Goal: Check status: Check status

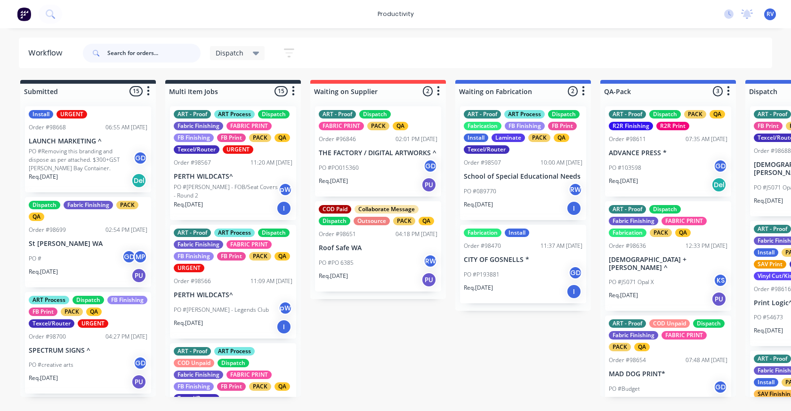
click at [132, 55] on input "text" at bounding box center [153, 53] width 93 height 19
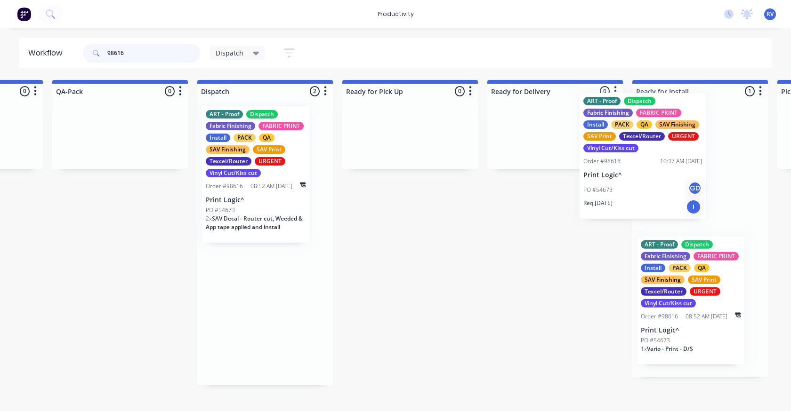
scroll to position [0, 564]
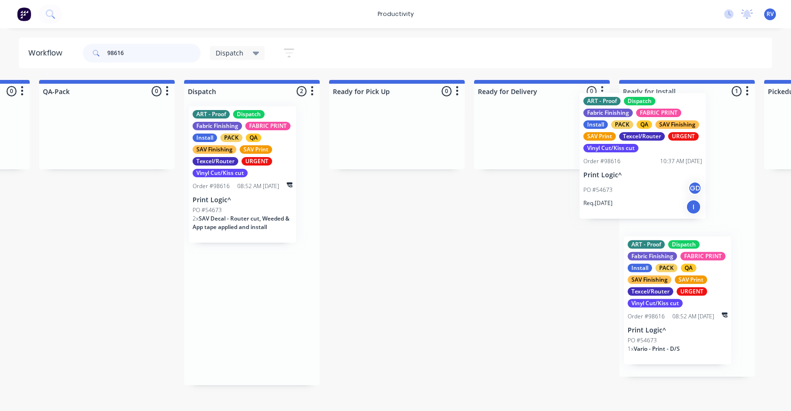
drag, startPoint x: 263, startPoint y: 160, endPoint x: 617, endPoint y: 146, distance: 353.8
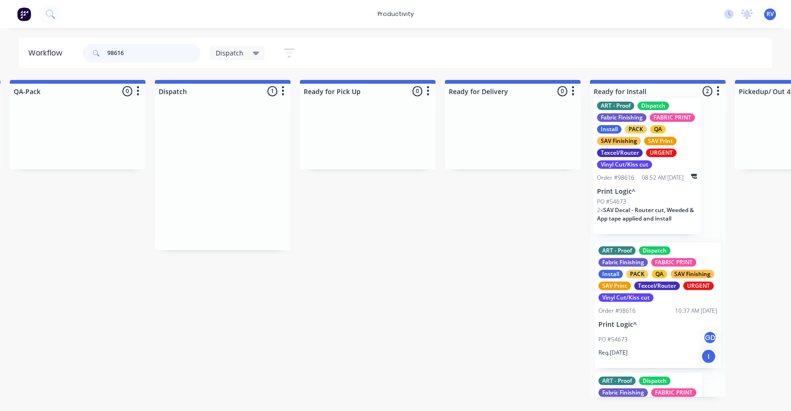
scroll to position [0, 604]
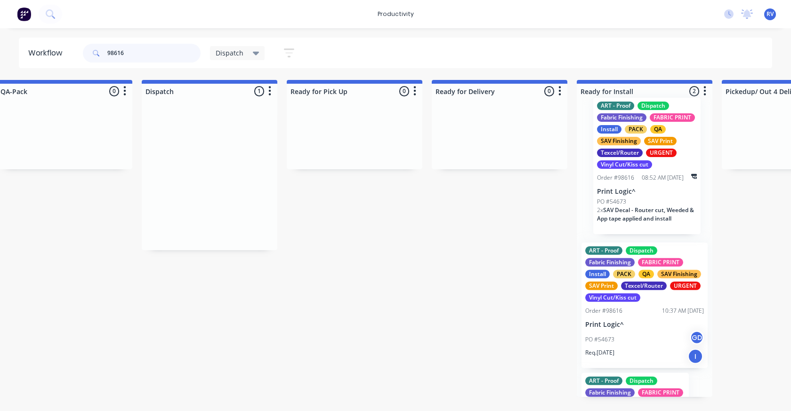
drag, startPoint x: 234, startPoint y: 157, endPoint x: 645, endPoint y: 148, distance: 411.1
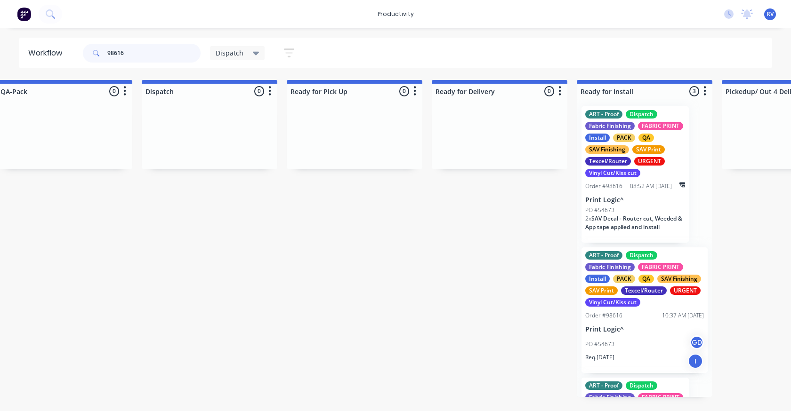
type input "98616"
click at [629, 148] on div "SAV Finishing" at bounding box center [607, 149] width 44 height 8
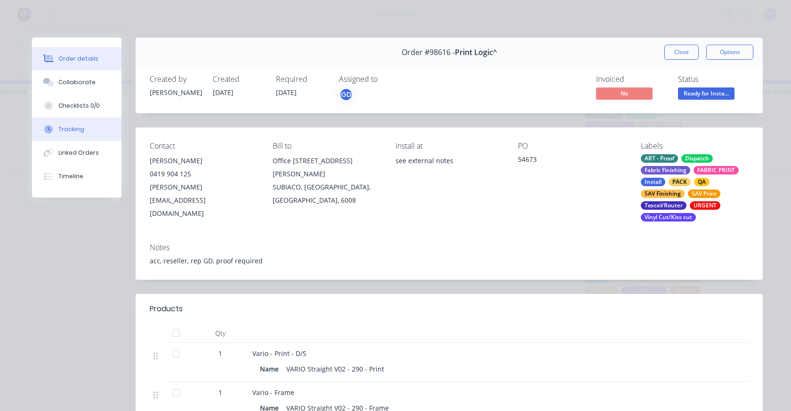
click at [67, 130] on div "Tracking" at bounding box center [71, 129] width 26 height 8
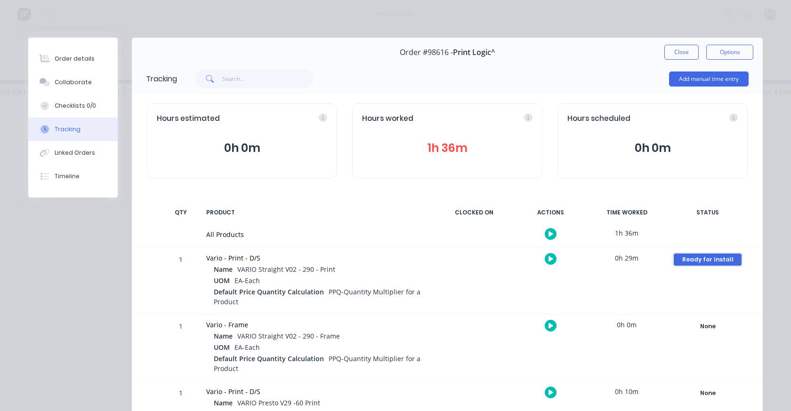
click at [688, 265] on div "Ready for Install" at bounding box center [708, 260] width 68 height 12
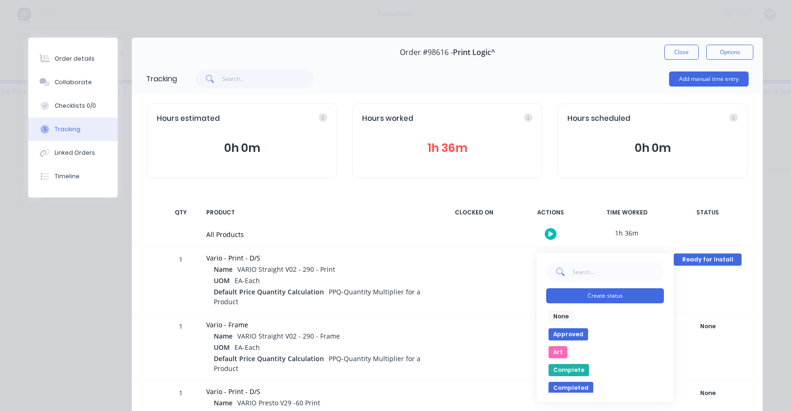
drag, startPoint x: 559, startPoint y: 314, endPoint x: 546, endPoint y: 289, distance: 28.8
click at [559, 314] on button "None" at bounding box center [560, 317] width 25 height 12
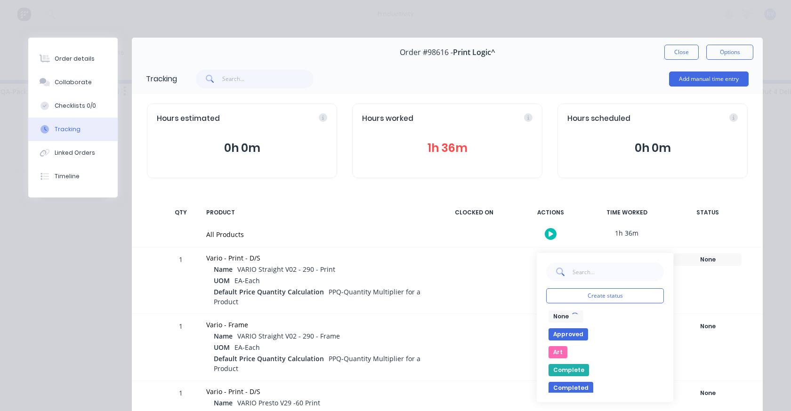
scroll to position [188, 0]
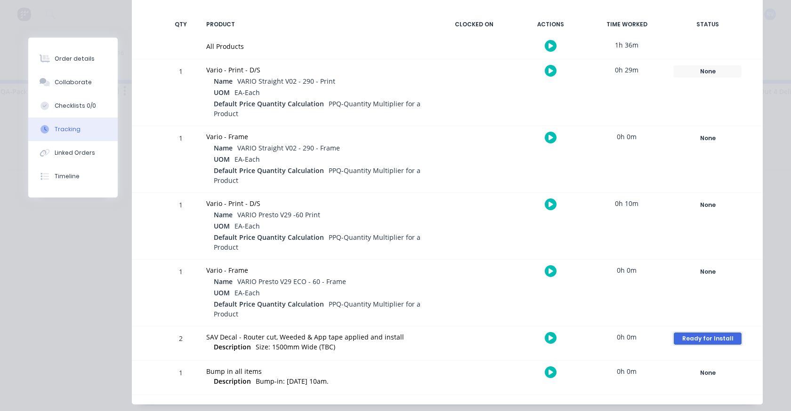
drag, startPoint x: 719, startPoint y: 339, endPoint x: 686, endPoint y: 342, distance: 32.6
click at [718, 339] on div "Ready for Install" at bounding box center [708, 339] width 68 height 12
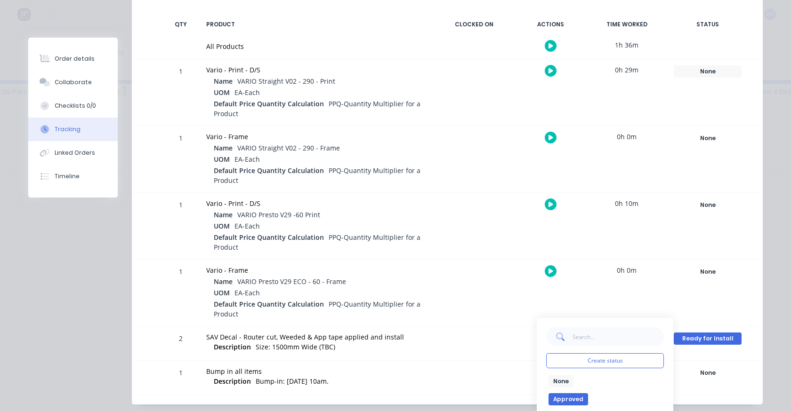
drag, startPoint x: 559, startPoint y: 384, endPoint x: 592, endPoint y: 301, distance: 88.6
click at [559, 381] on button "None" at bounding box center [560, 382] width 25 height 12
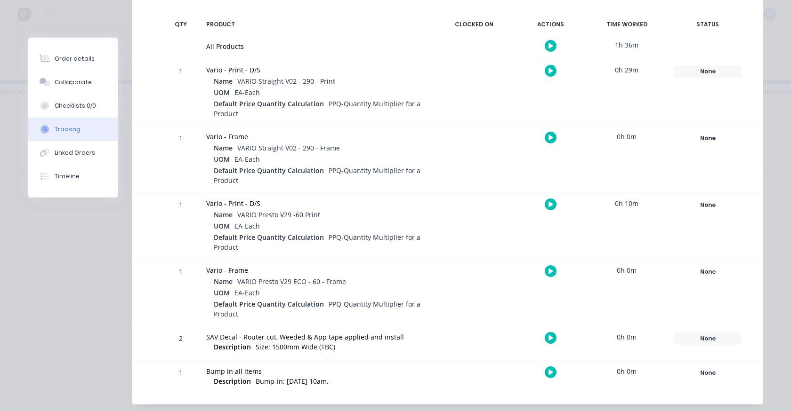
scroll to position [0, 0]
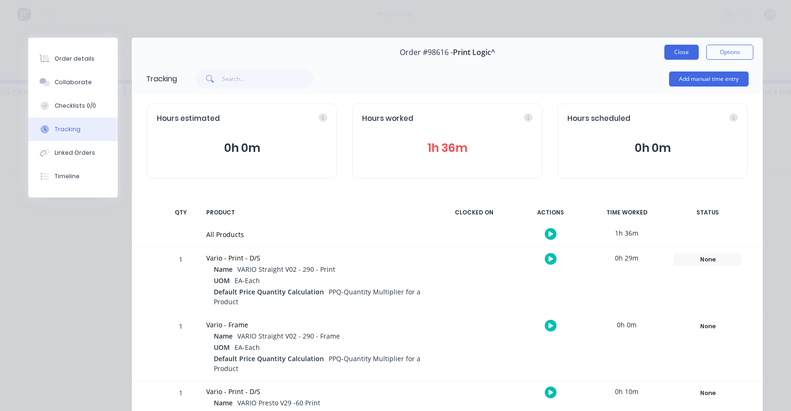
click at [677, 50] on button "Close" at bounding box center [681, 52] width 34 height 15
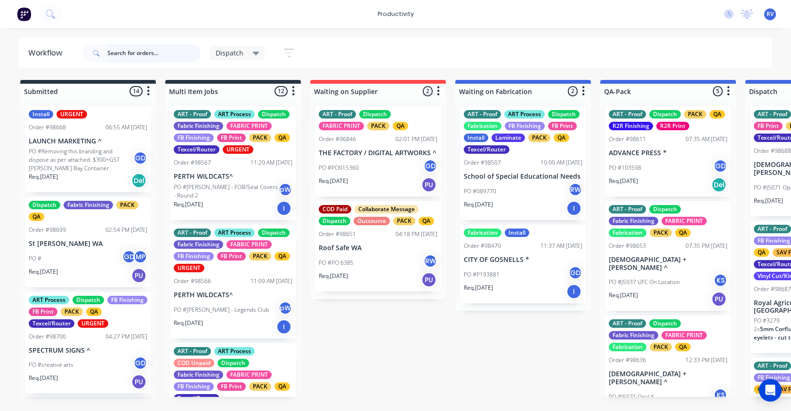
click at [138, 52] on input "text" at bounding box center [153, 53] width 93 height 19
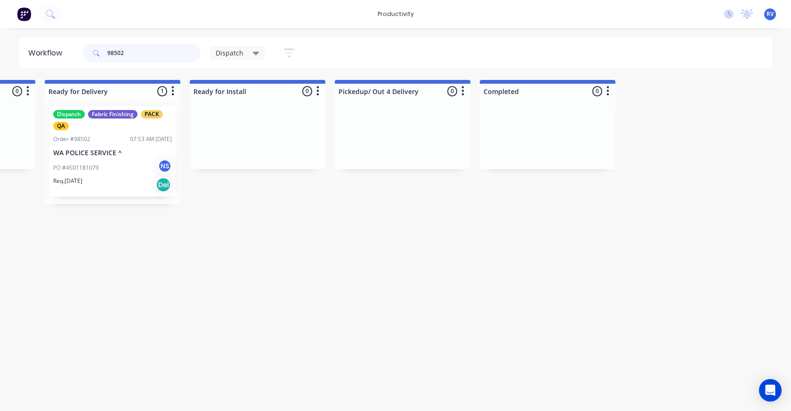
scroll to position [0, 990]
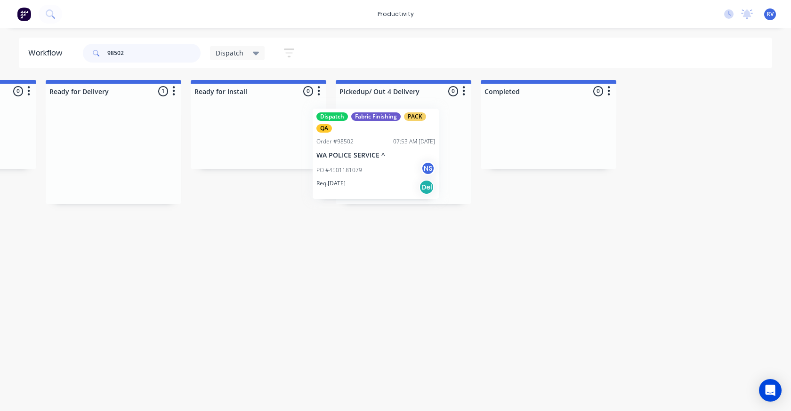
drag, startPoint x: 95, startPoint y: 126, endPoint x: 371, endPoint y: 115, distance: 276.1
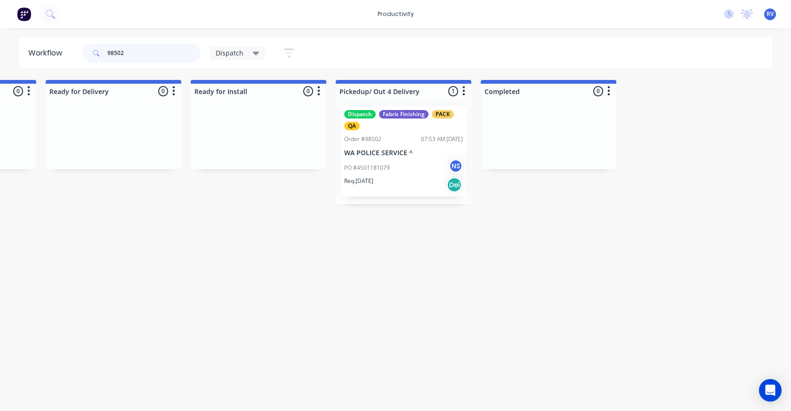
type input "98502"
drag, startPoint x: 221, startPoint y: 55, endPoint x: 222, endPoint y: 61, distance: 6.1
click at [222, 55] on span "Dispatch" at bounding box center [230, 53] width 28 height 10
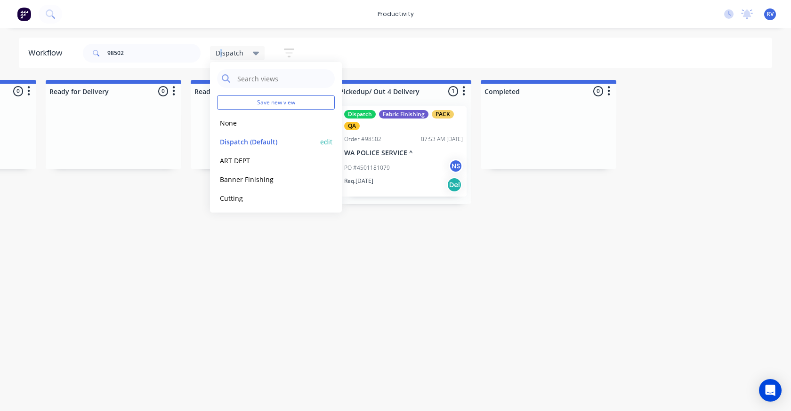
click at [227, 138] on button "Dispatch (Default)" at bounding box center [267, 142] width 100 height 11
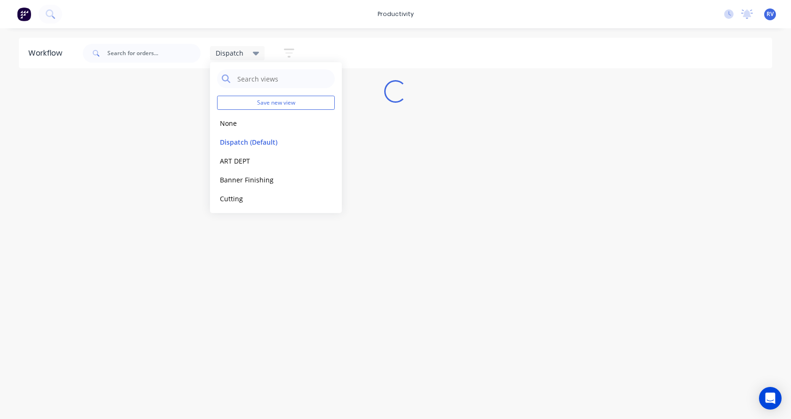
click at [177, 286] on div "Workflow Dispatch Save new view None edit Dispatch (Default) edit ART DEPT edit…" at bounding box center [395, 219] width 791 height 362
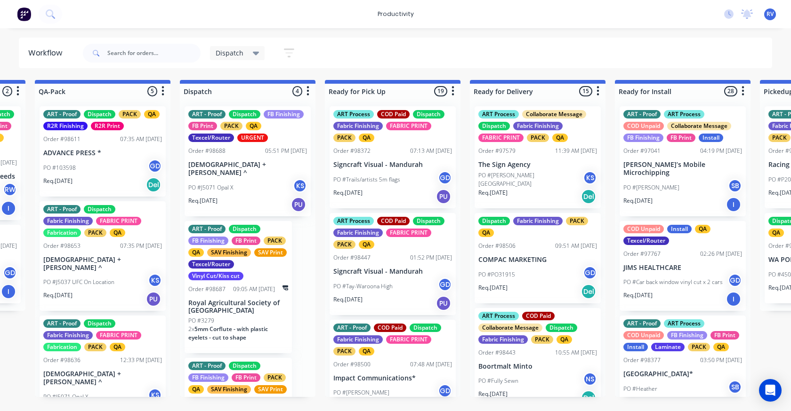
scroll to position [0, 561]
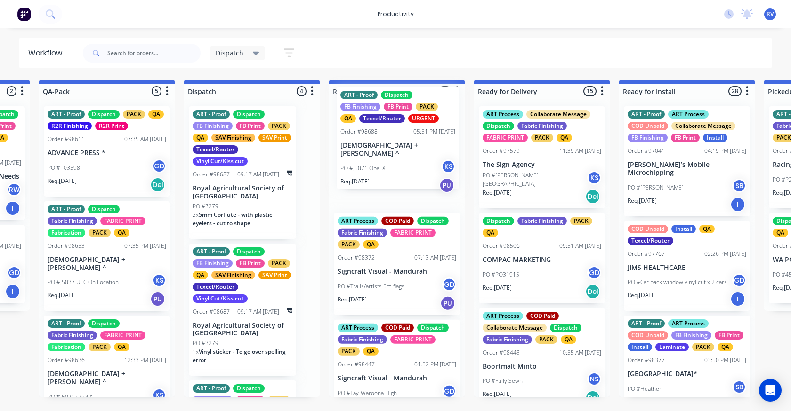
drag, startPoint x: 294, startPoint y: 159, endPoint x: 382, endPoint y: 159, distance: 88.5
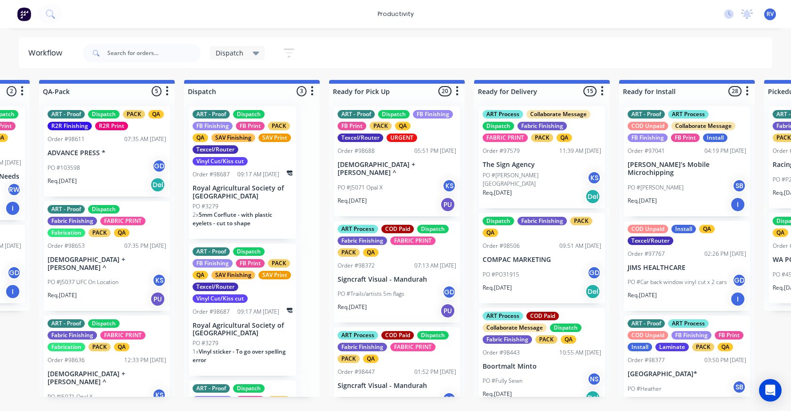
scroll to position [113, 0]
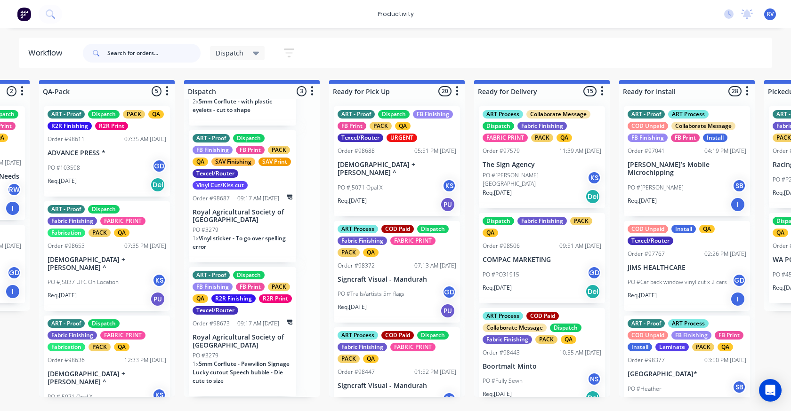
click at [123, 51] on input "text" at bounding box center [153, 53] width 93 height 19
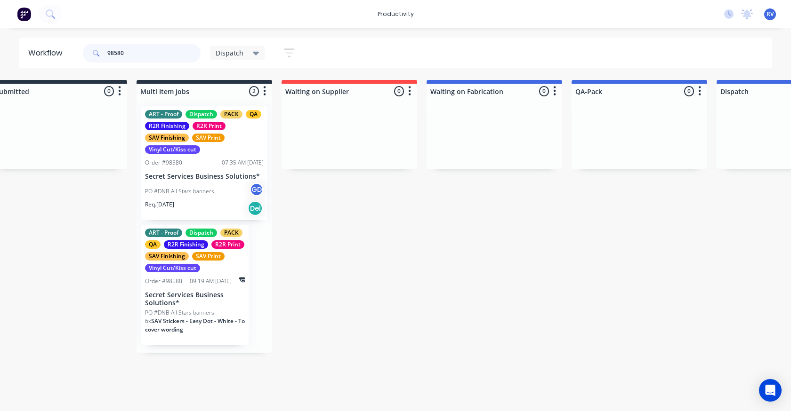
scroll to position [0, 31]
type input "98580"
click at [157, 287] on div "ART - Proof Dispatch PACK QA R2R Finishing R2R Print SAV Finishing SAV Print Vi…" at bounding box center [192, 285] width 107 height 121
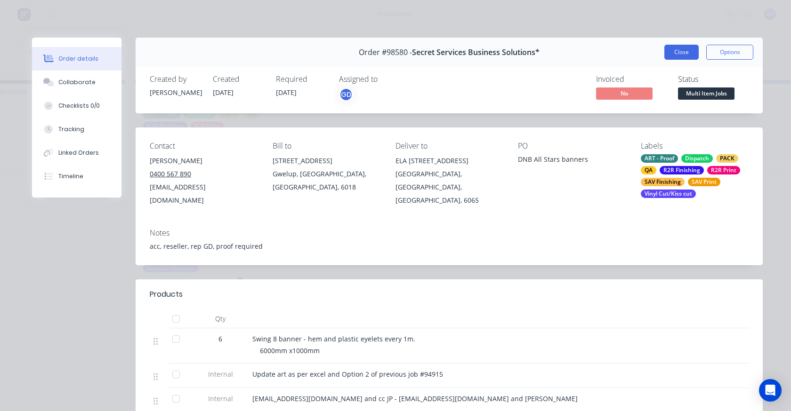
click at [668, 45] on button "Close" at bounding box center [681, 52] width 34 height 15
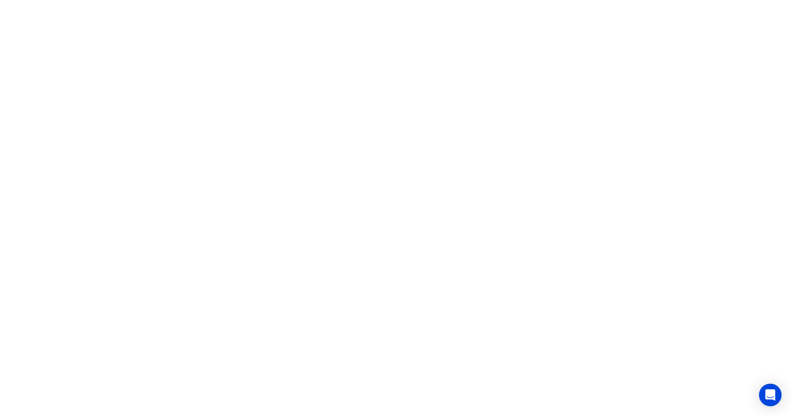
scroll to position [0, 0]
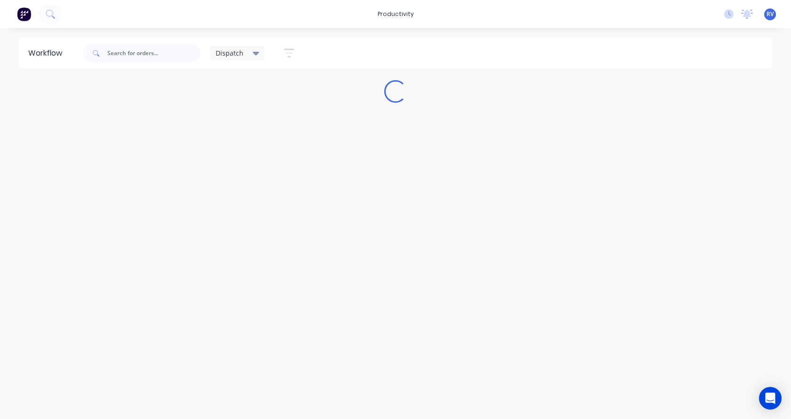
click at [103, 351] on div "Workflow Dispatch Save new view None edit Dispatch (Default) edit ART DEPT edit…" at bounding box center [395, 219] width 791 height 362
drag, startPoint x: 103, startPoint y: 350, endPoint x: 104, endPoint y: 342, distance: 8.0
click at [104, 349] on div "Workflow Dispatch Save new view None edit Dispatch (Default) edit ART DEPT edit…" at bounding box center [395, 219] width 791 height 362
click at [769, 393] on icon "Open Intercom Messenger" at bounding box center [770, 398] width 11 height 12
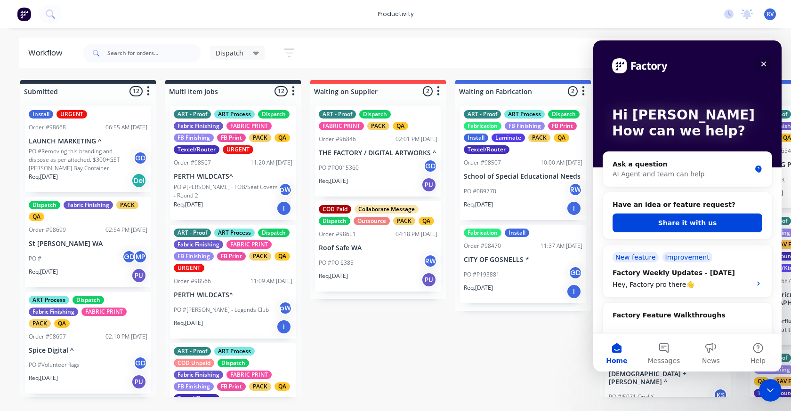
click at [764, 63] on icon "Close" at bounding box center [764, 64] width 8 height 8
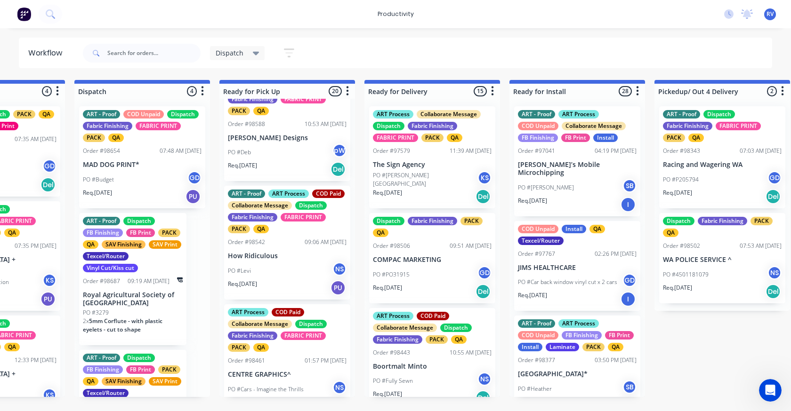
scroll to position [847, 0]
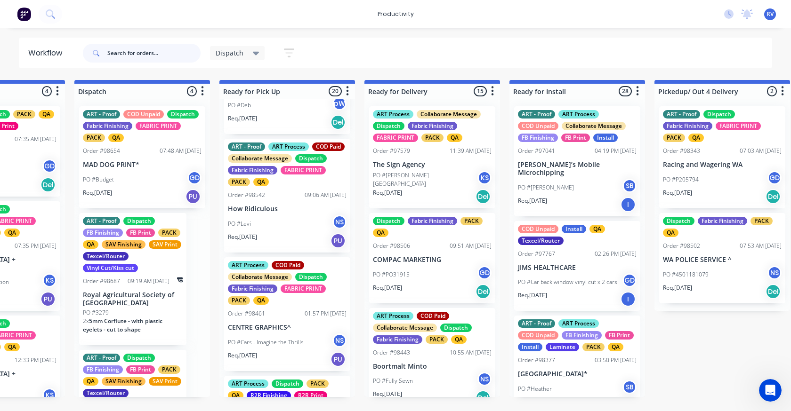
click at [121, 54] on input "text" at bounding box center [153, 53] width 93 height 19
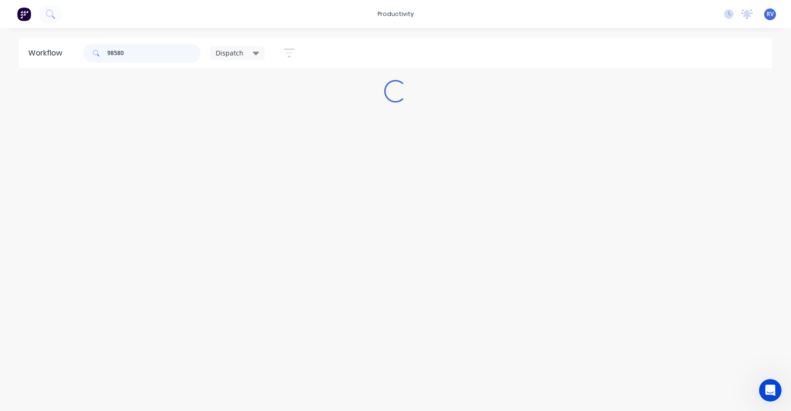
scroll to position [0, 0]
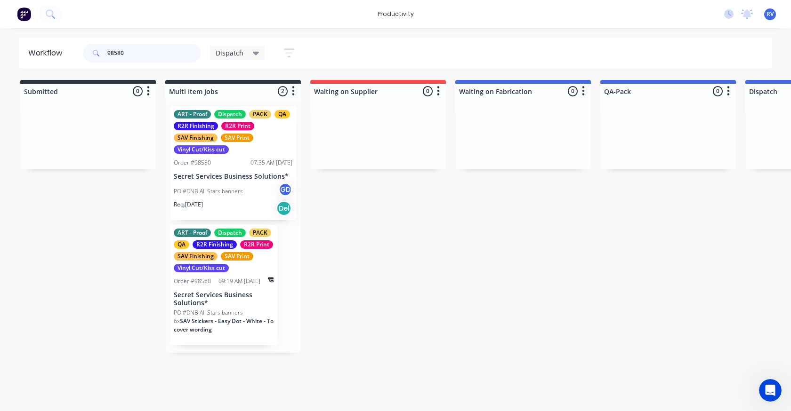
type input "98580"
click at [243, 149] on div "ART - Proof Dispatch PACK QA R2R Finishing R2R Print SAV Finishing SAV Print Vi…" at bounding box center [233, 132] width 119 height 44
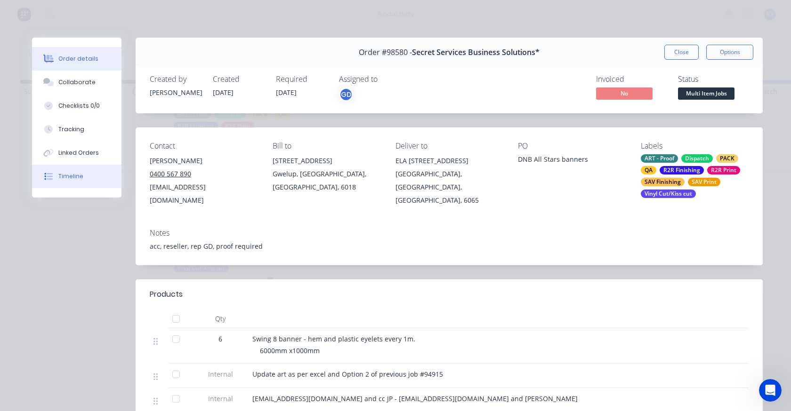
click at [64, 176] on div "Timeline" at bounding box center [70, 176] width 25 height 8
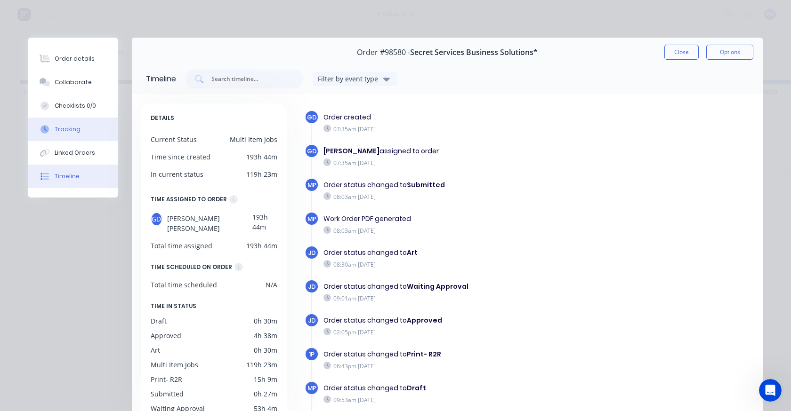
click at [77, 133] on button "Tracking" at bounding box center [72, 130] width 89 height 24
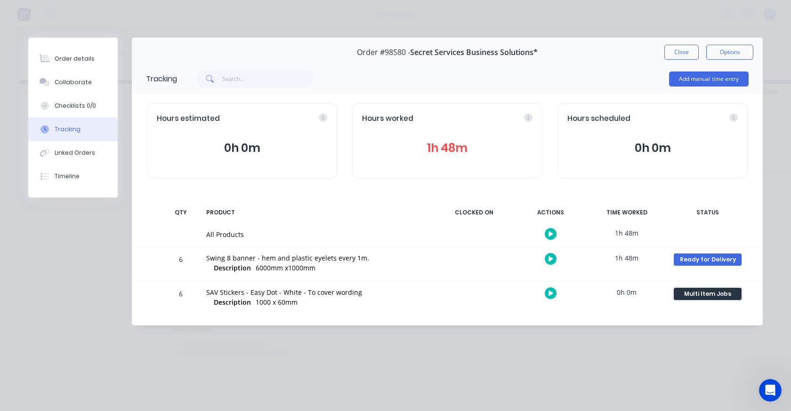
click at [701, 298] on div "Multi Item Jobs" at bounding box center [708, 294] width 68 height 12
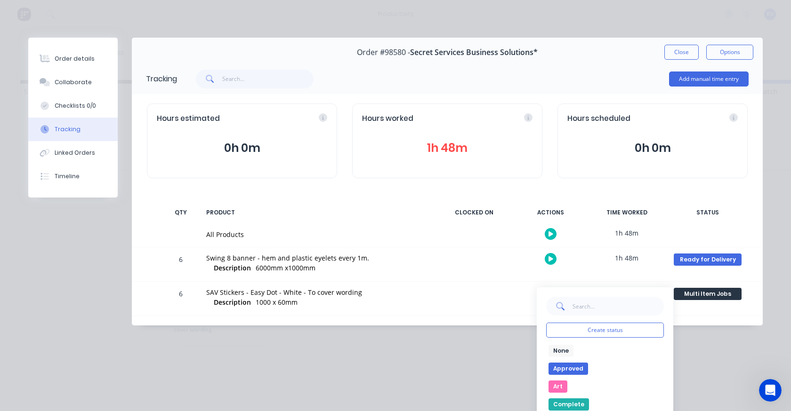
click at [563, 345] on button "None" at bounding box center [560, 351] width 25 height 12
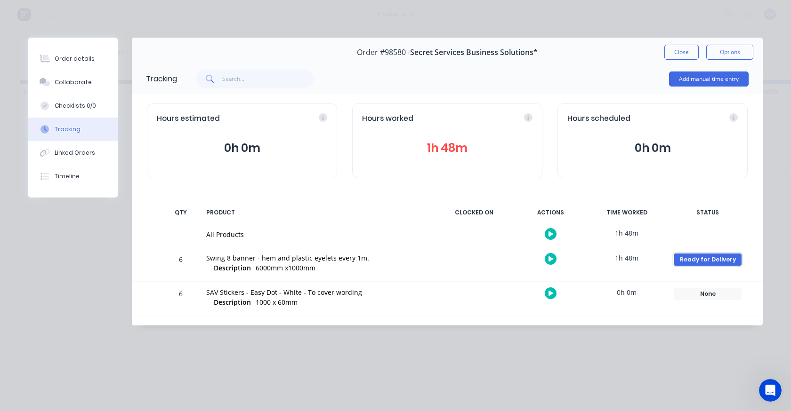
click at [699, 256] on div "Ready for Delivery" at bounding box center [708, 260] width 68 height 12
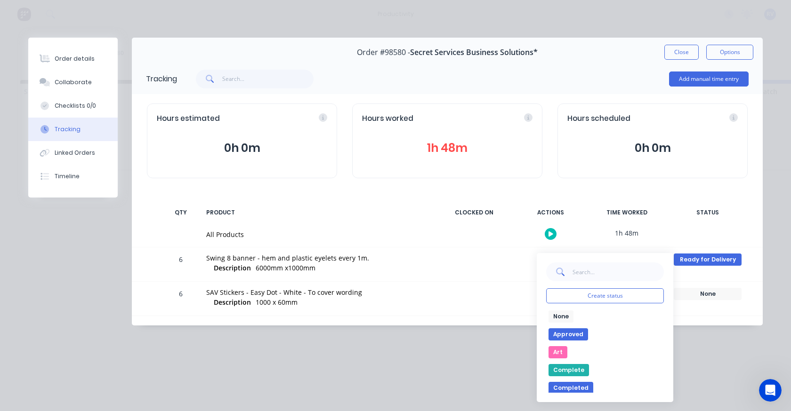
drag, startPoint x: 561, startPoint y: 312, endPoint x: 571, endPoint y: 296, distance: 19.0
click at [563, 311] on button "None" at bounding box center [560, 317] width 25 height 12
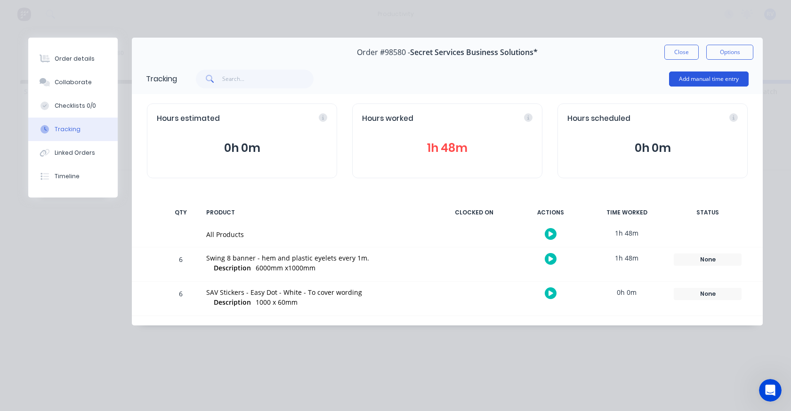
click at [688, 81] on button "Add manual time entry" at bounding box center [709, 79] width 80 height 15
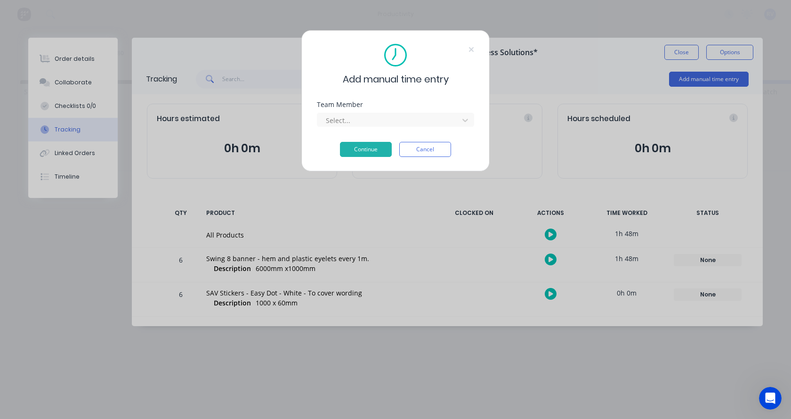
click at [475, 52] on div "Add manual time entry Team Member Select... Continue Cancel" at bounding box center [395, 100] width 188 height 141
click at [473, 51] on icon at bounding box center [471, 49] width 5 height 5
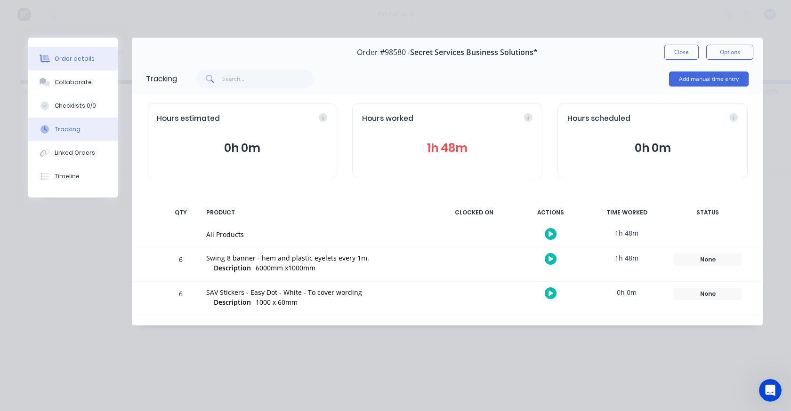
click at [79, 59] on div "Order details" at bounding box center [75, 59] width 40 height 8
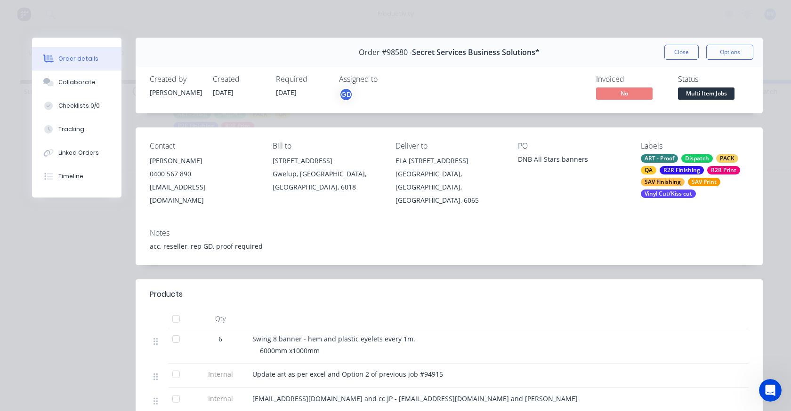
click at [658, 46] on div "Order #98580 - Secret Services Business Solutions* Close Options" at bounding box center [449, 53] width 627 height 30
click at [674, 47] on button "Close" at bounding box center [681, 52] width 34 height 15
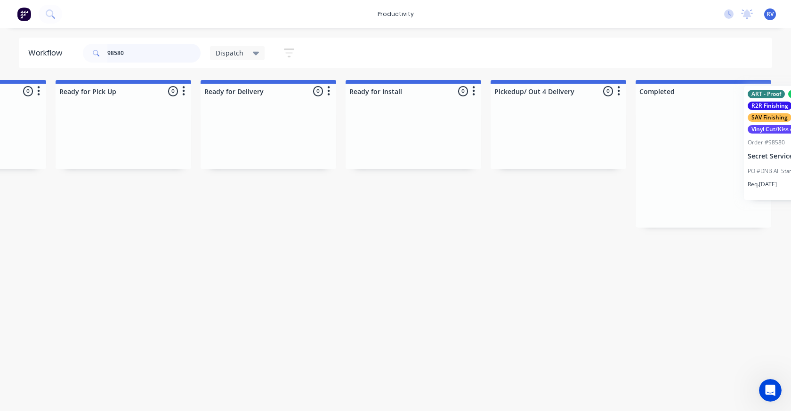
scroll to position [0, 886]
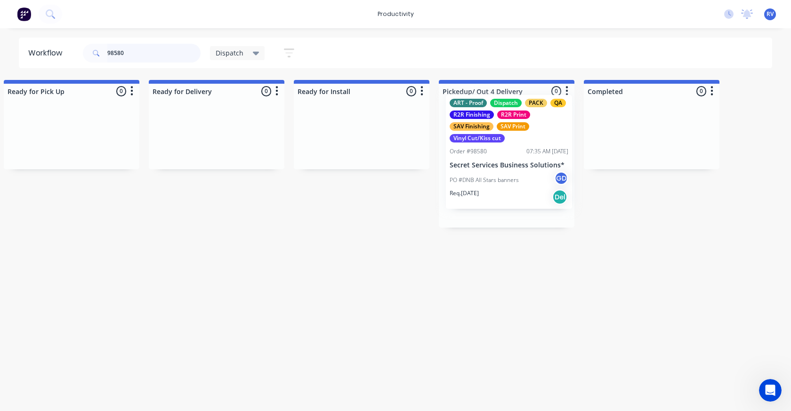
drag, startPoint x: 215, startPoint y: 167, endPoint x: 336, endPoint y: 81, distance: 149.2
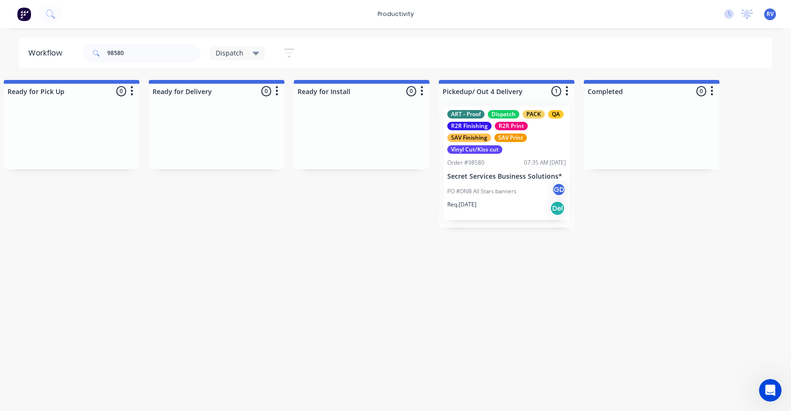
drag, startPoint x: 239, startPoint y: 54, endPoint x: 234, endPoint y: 58, distance: 6.3
click at [238, 54] on span "Dispatch" at bounding box center [230, 53] width 28 height 10
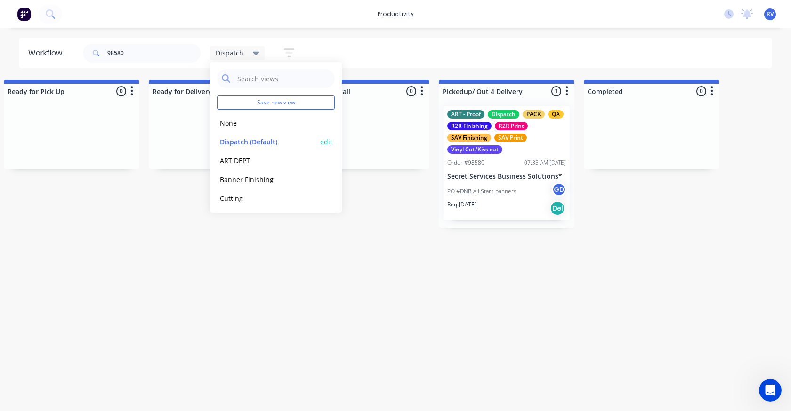
click at [241, 140] on button "Dispatch (Default)" at bounding box center [267, 142] width 100 height 11
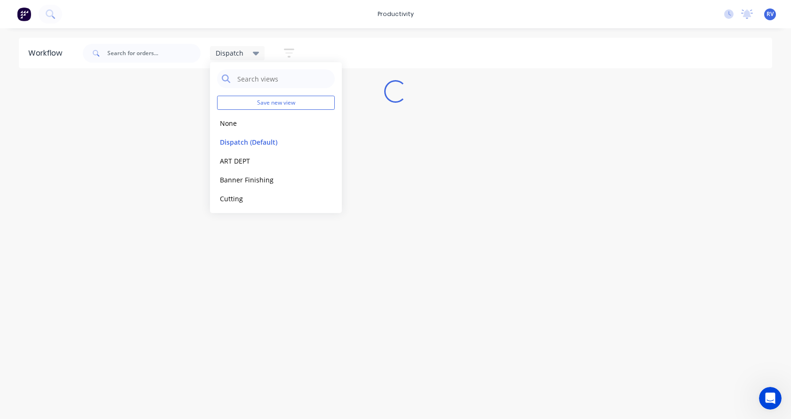
click at [260, 275] on div "Workflow Dispatch Save new view None edit Dispatch (Default) edit ART DEPT edit…" at bounding box center [395, 219] width 791 height 362
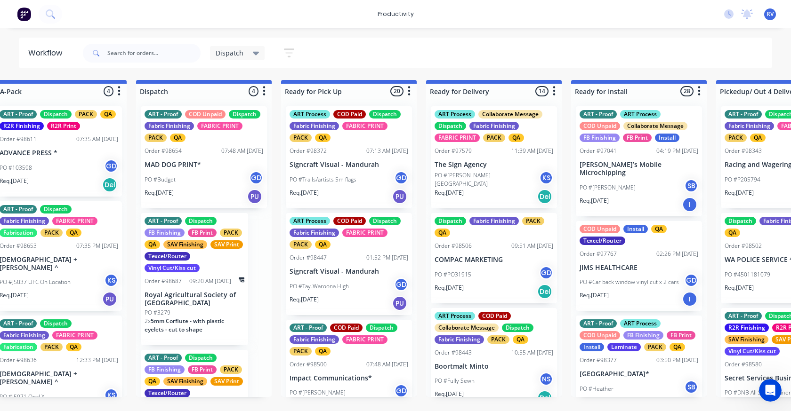
scroll to position [0, 607]
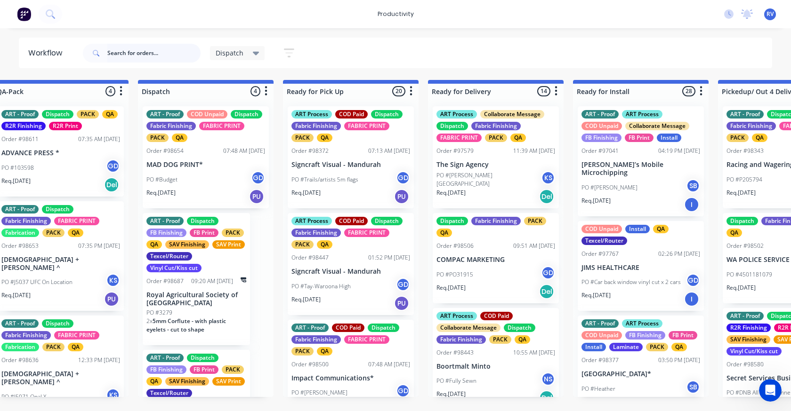
click at [119, 53] on input "text" at bounding box center [153, 53] width 93 height 19
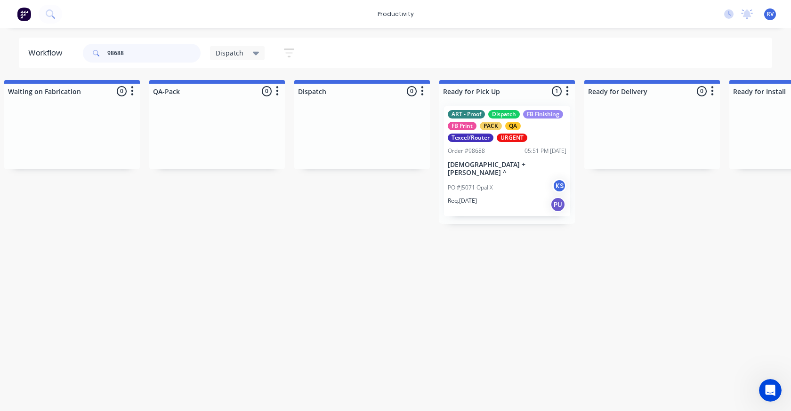
scroll to position [0, 614]
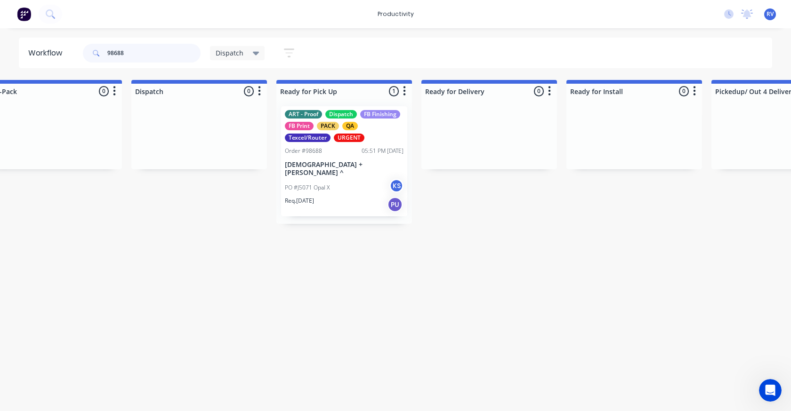
type input "98688"
click at [214, 55] on div "Dispatch" at bounding box center [237, 53] width 55 height 14
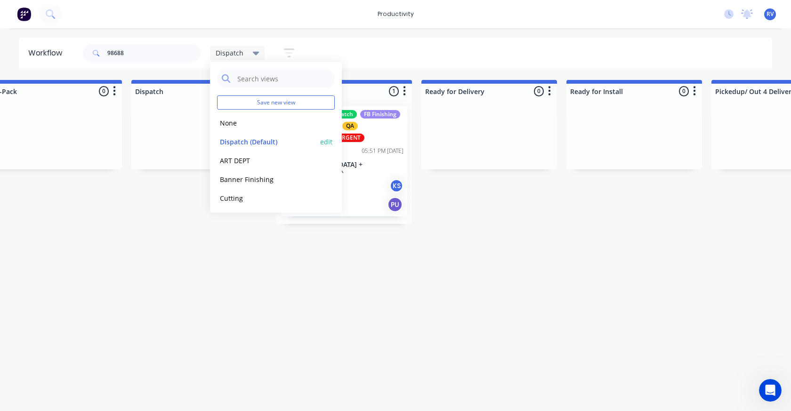
click at [233, 137] on button "Dispatch (Default)" at bounding box center [267, 142] width 100 height 11
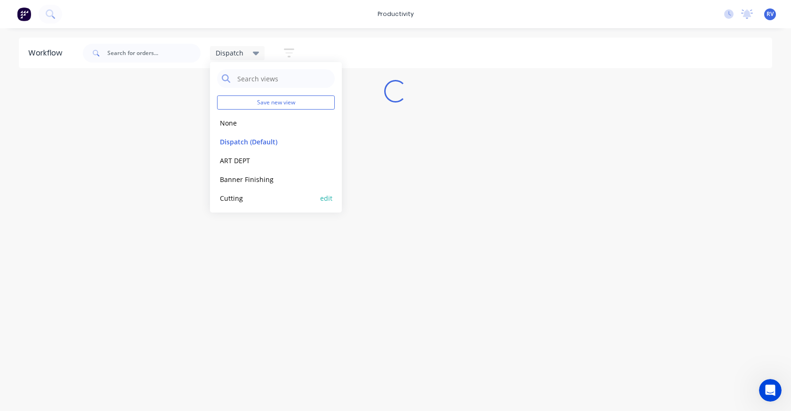
scroll to position [0, 0]
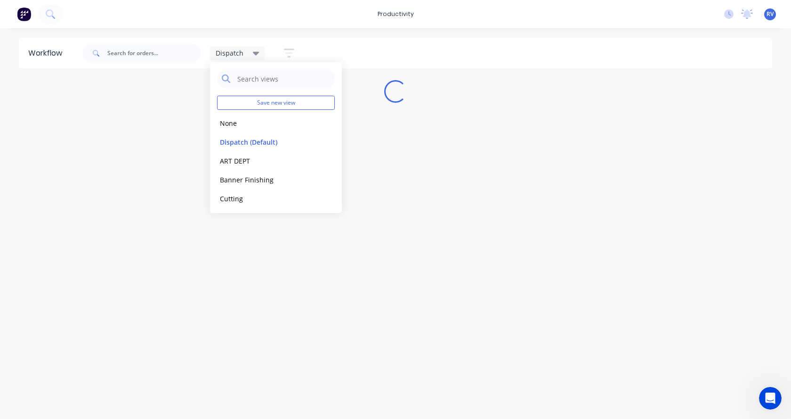
click at [228, 219] on div "Workflow Dispatch Save new view None edit Dispatch (Default) edit ART DEPT edit…" at bounding box center [395, 219] width 791 height 362
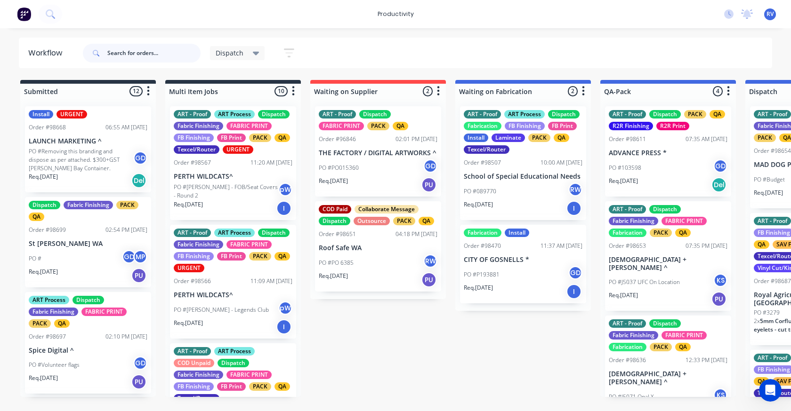
click at [145, 54] on input "text" at bounding box center [153, 53] width 93 height 19
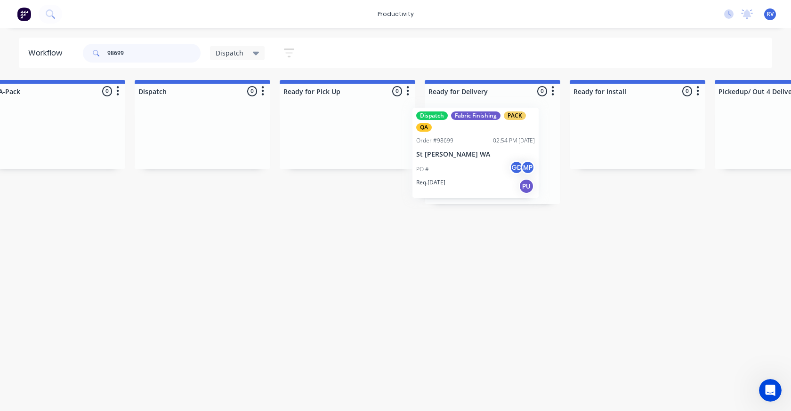
scroll to position [0, 611]
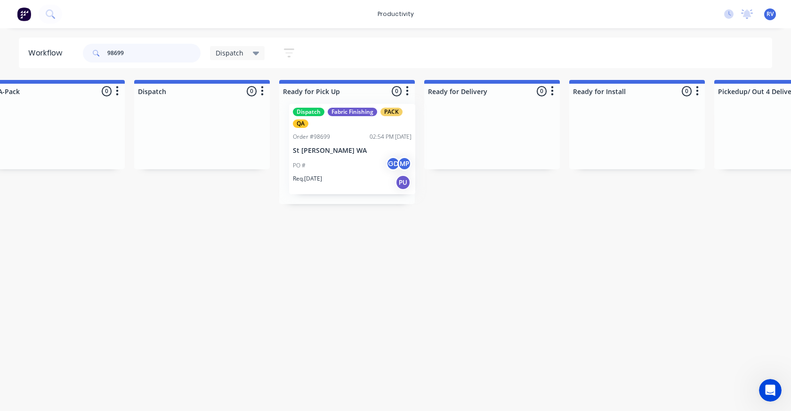
drag, startPoint x: 64, startPoint y: 151, endPoint x: 267, endPoint y: 111, distance: 206.4
type input "98699"
click at [227, 54] on span "Dispatch" at bounding box center [230, 53] width 28 height 10
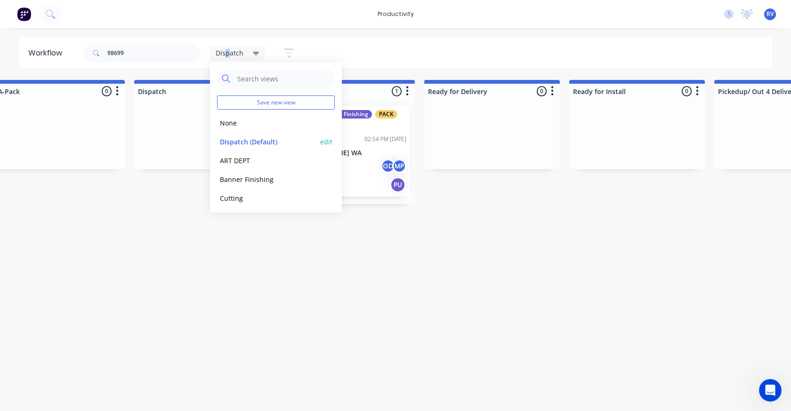
drag, startPoint x: 246, startPoint y: 137, endPoint x: 246, endPoint y: 150, distance: 12.2
click at [246, 138] on button "Dispatch (Default)" at bounding box center [267, 142] width 100 height 11
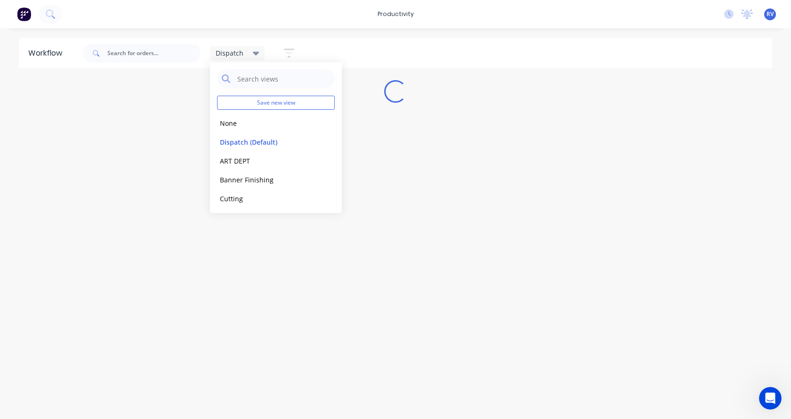
click at [239, 302] on div "Workflow Dispatch Save new view None edit Dispatch (Default) edit ART DEPT edit…" at bounding box center [395, 219] width 791 height 362
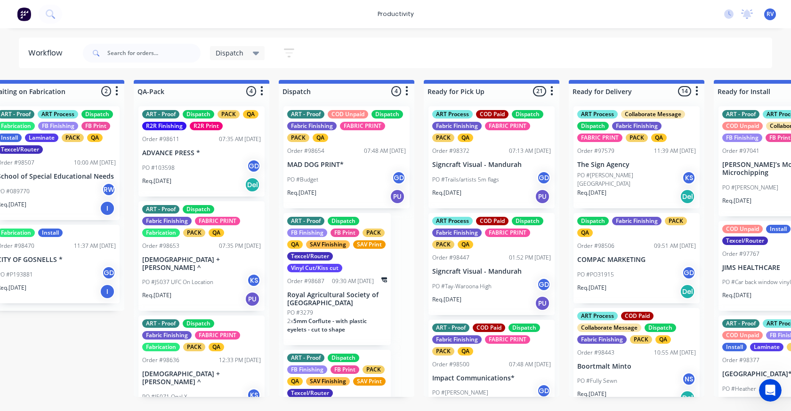
scroll to position [0, 550]
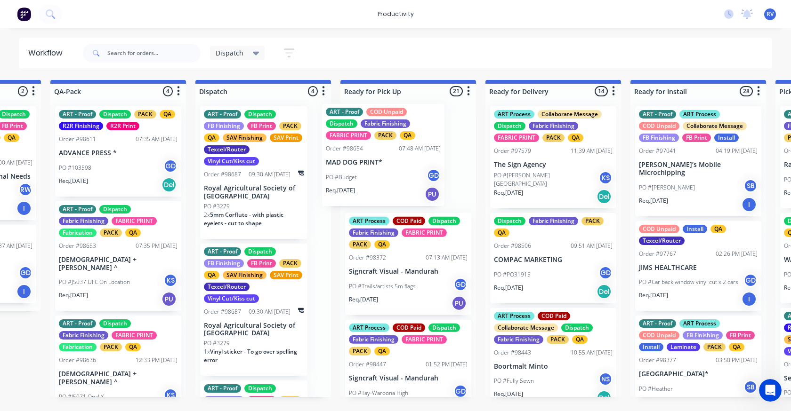
drag, startPoint x: 433, startPoint y: 147, endPoint x: 453, endPoint y: 145, distance: 20.4
